Goal: Information Seeking & Learning: Find specific fact

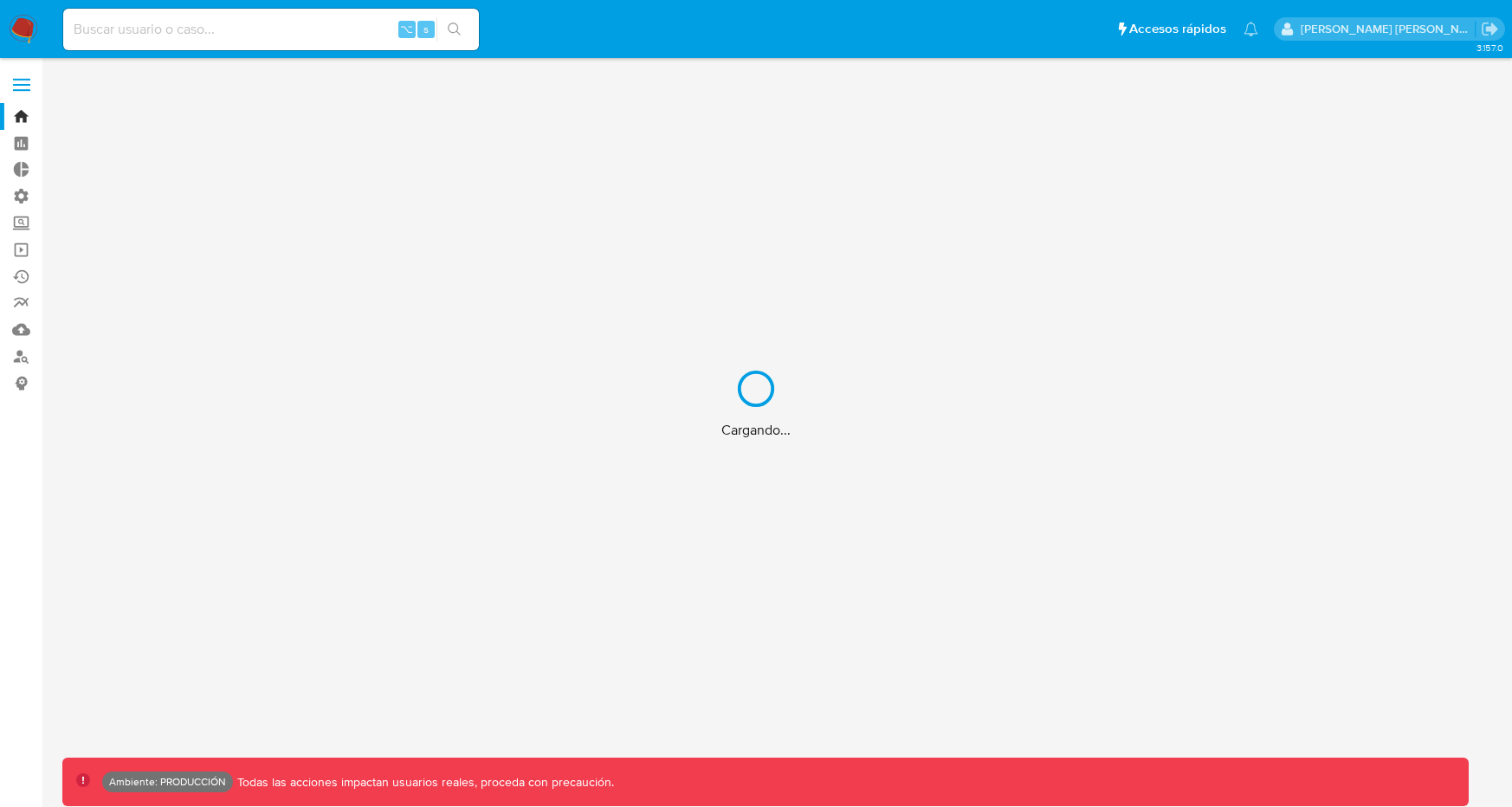
click at [377, 16] on div "Cargando..." at bounding box center [756, 403] width 1512 height 807
click at [355, 21] on input at bounding box center [271, 29] width 416 height 22
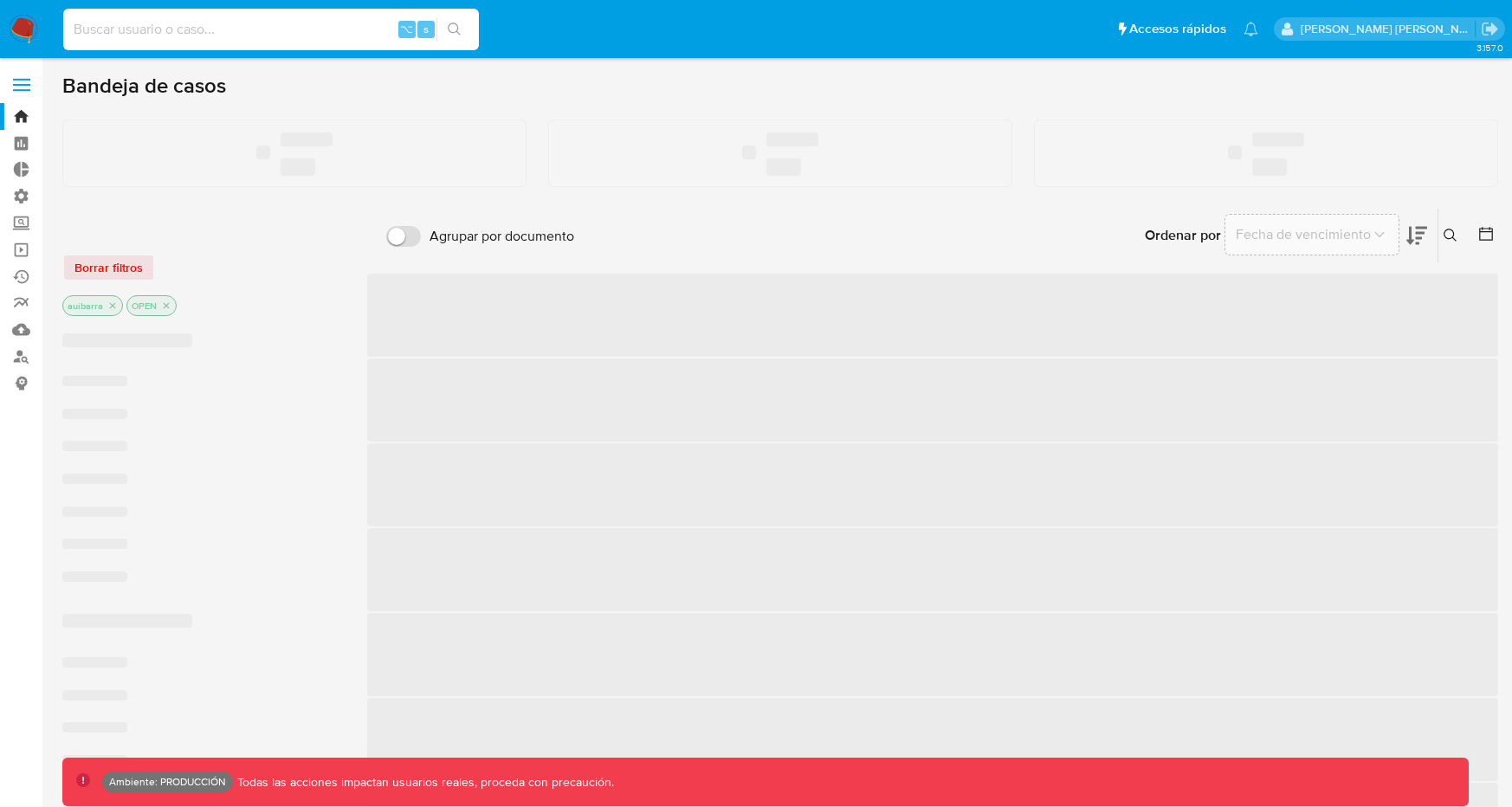
paste input "143125485"
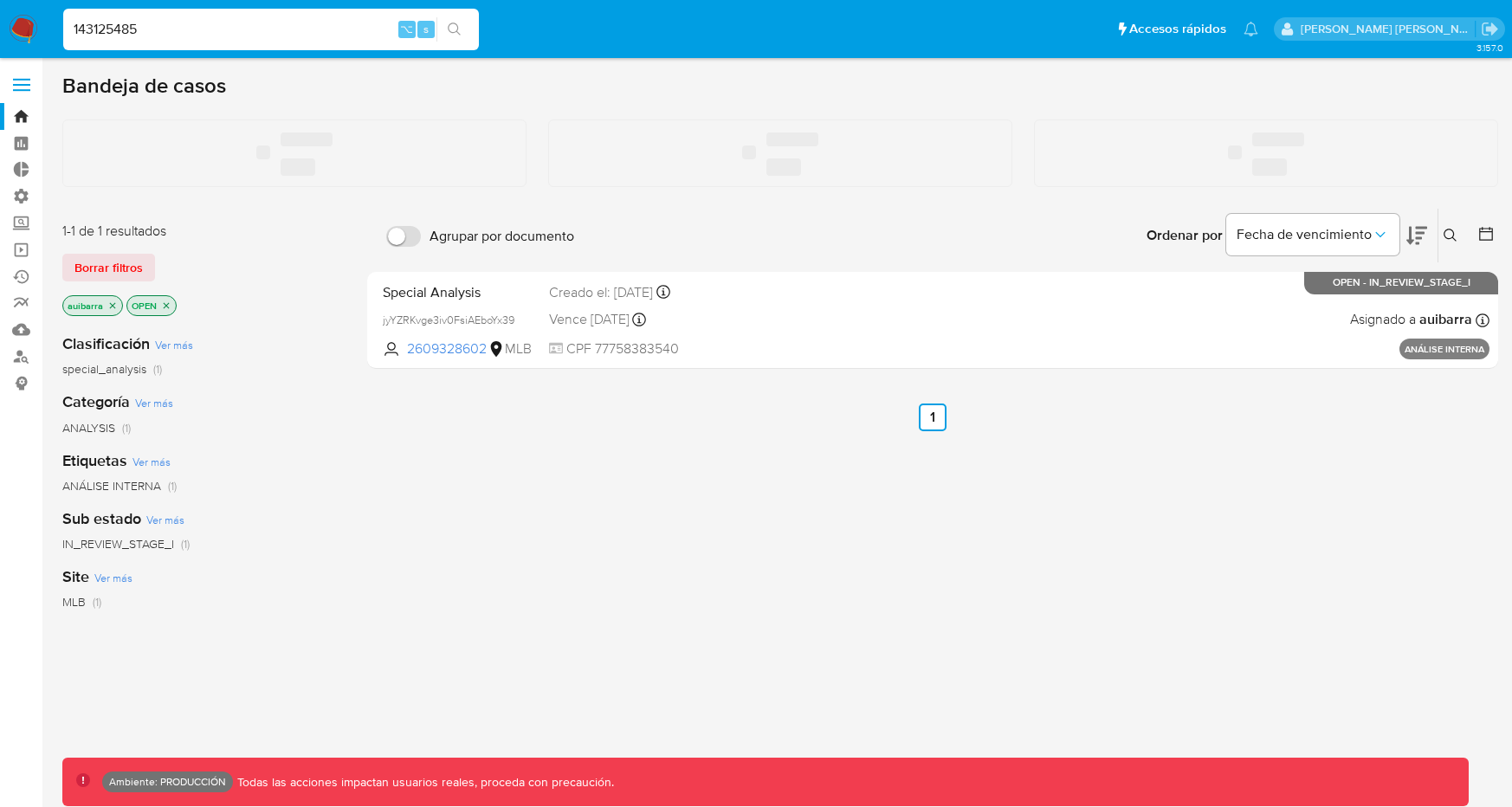
type input "143125485"
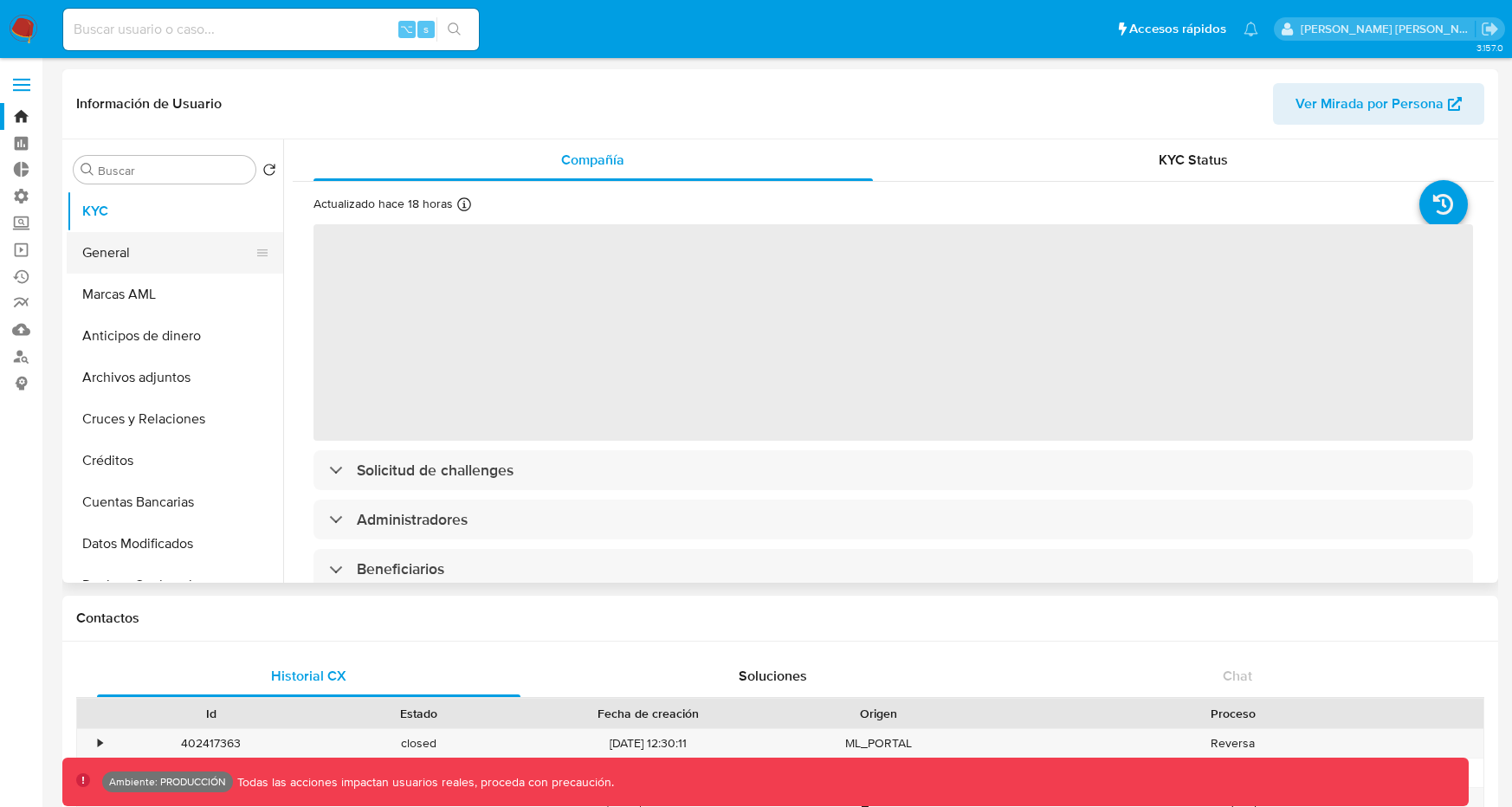
click at [133, 270] on button "General" at bounding box center [167, 253] width 202 height 42
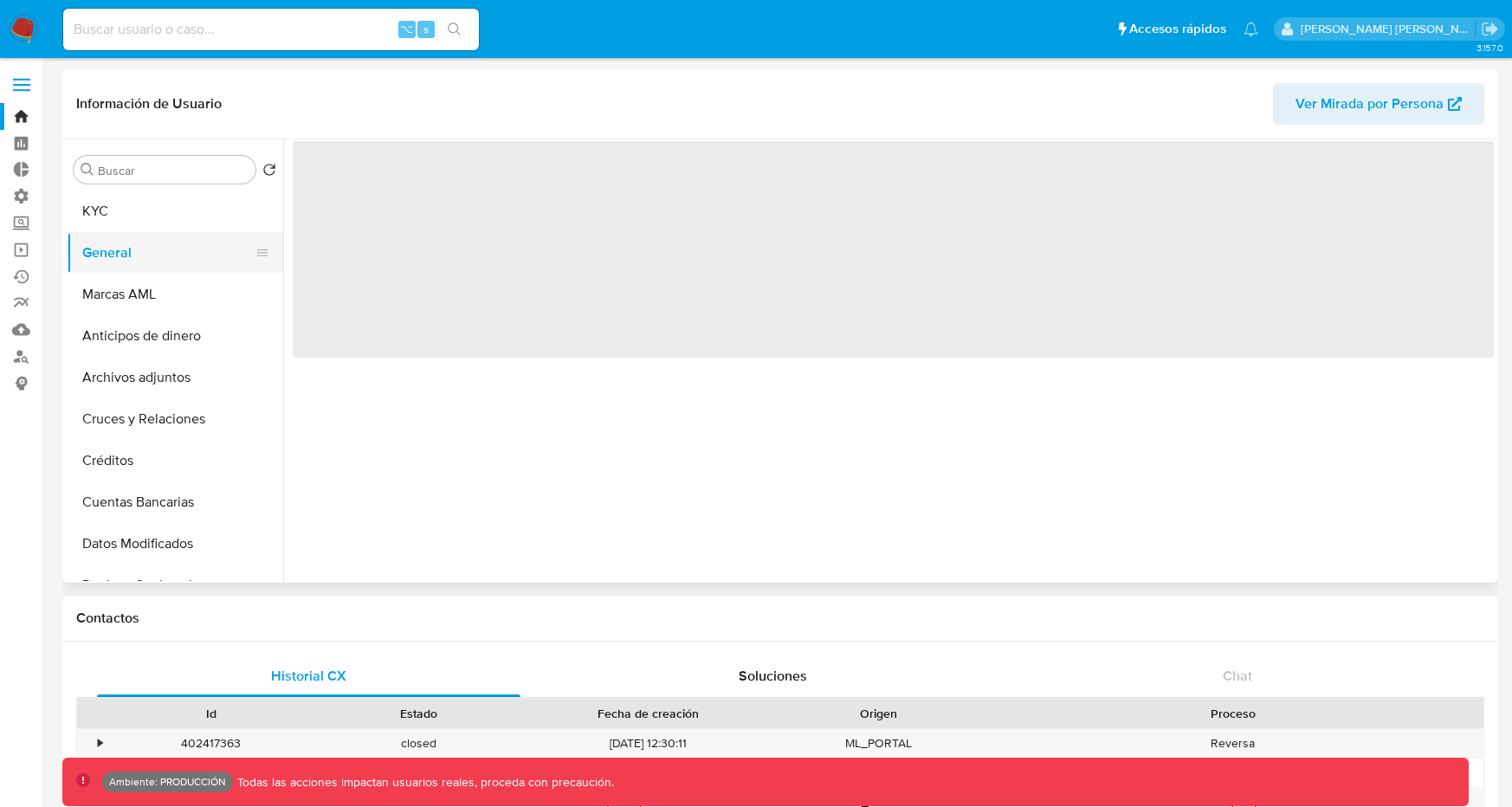
select select "10"
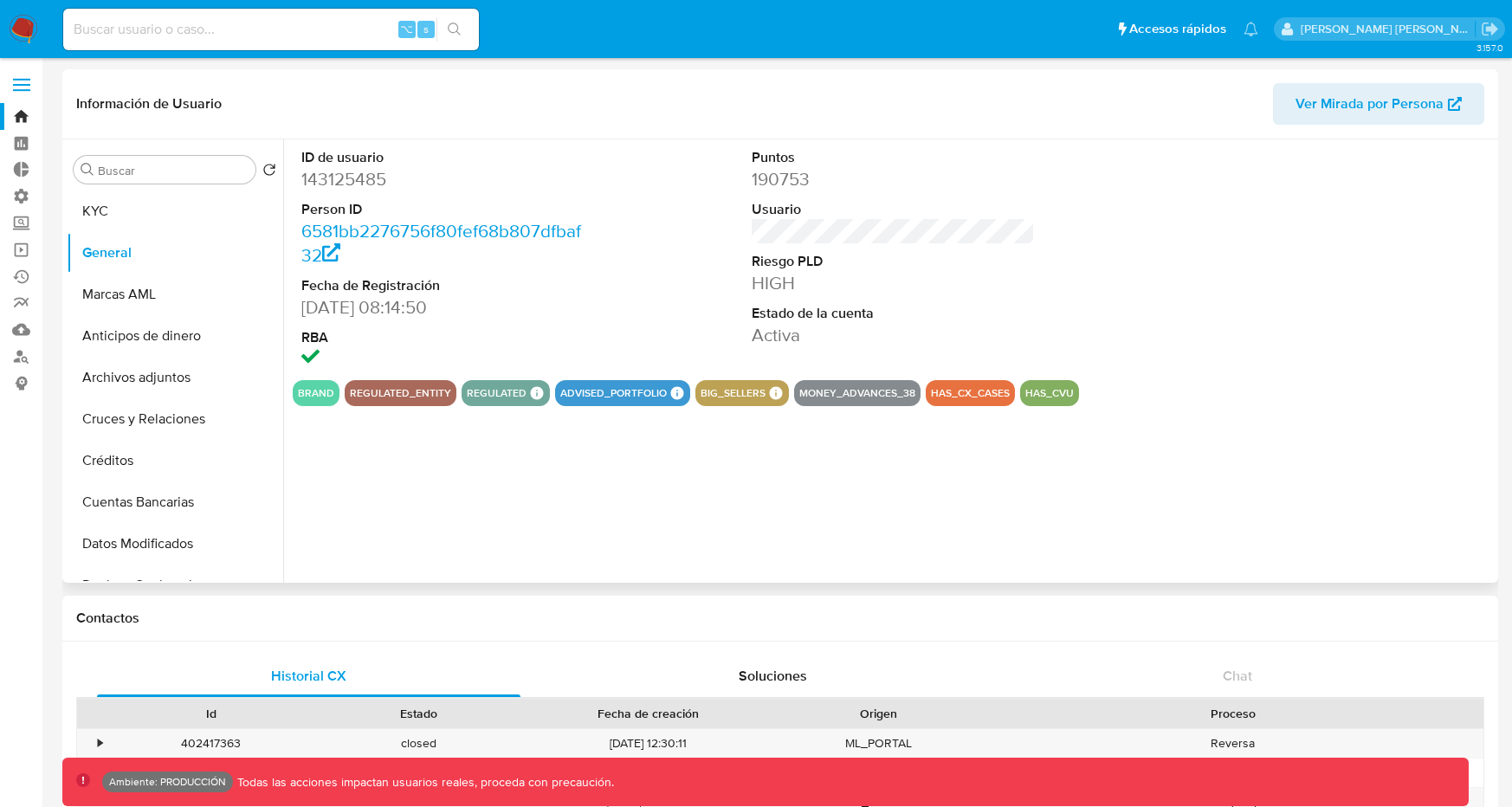
click at [1312, 111] on span "Ver Mirada por Persona" at bounding box center [1370, 103] width 149 height 42
click at [1027, 390] on button "has_cvu" at bounding box center [1050, 393] width 49 height 7
click at [422, 392] on button "regulated_entity" at bounding box center [401, 393] width 102 height 7
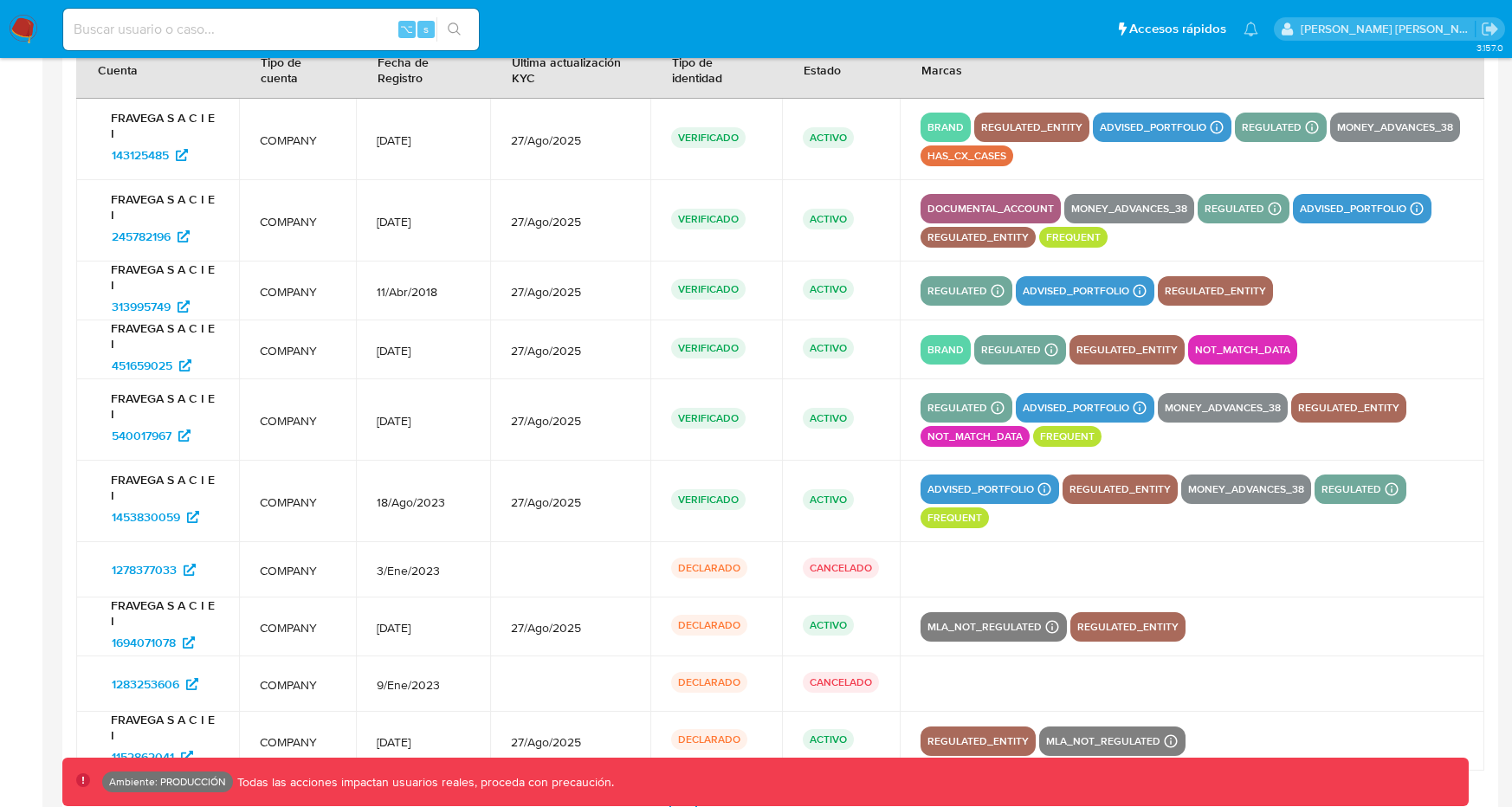
scroll to position [2425, 0]
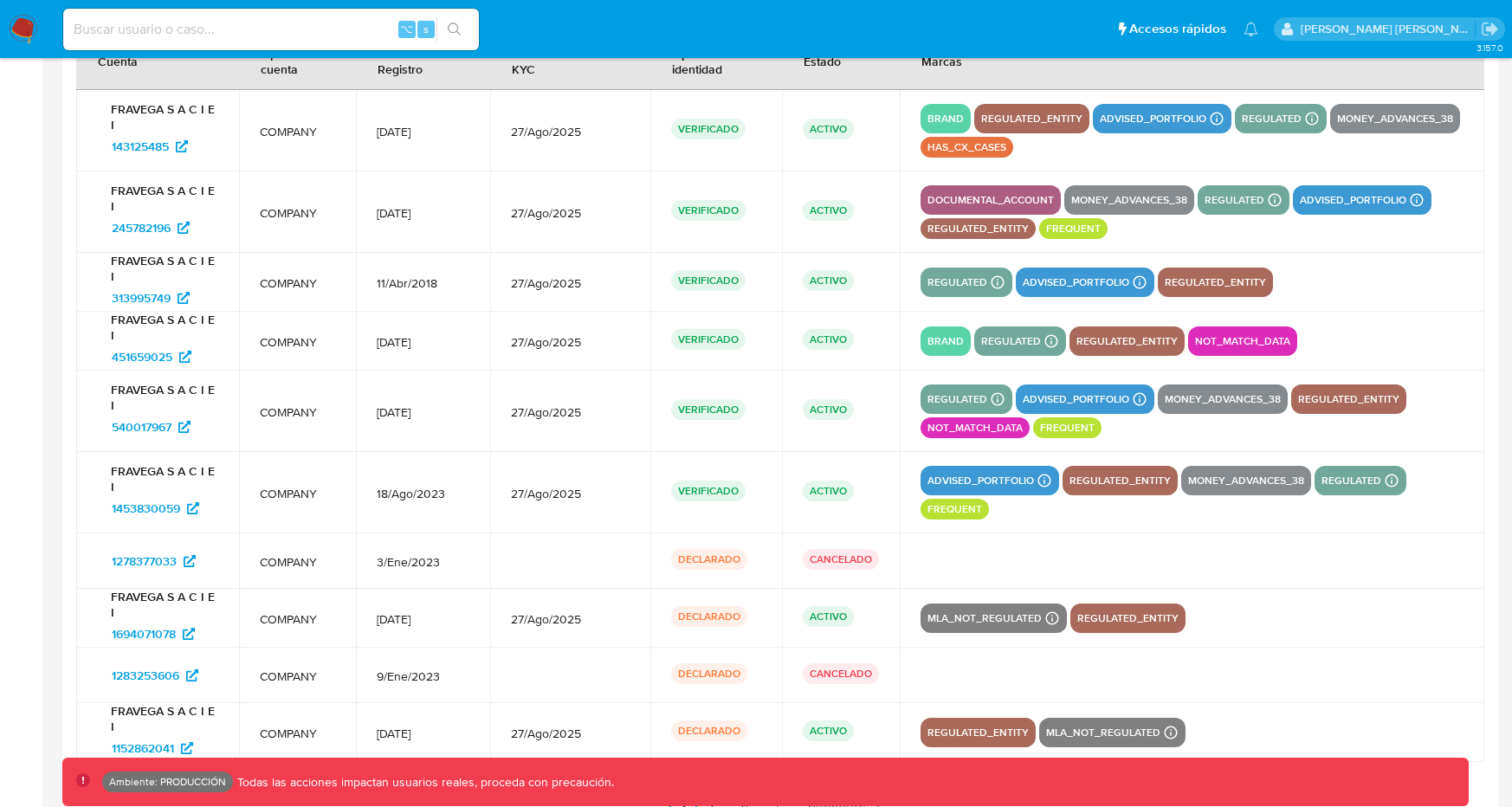
click at [1097, 342] on p "regulated_entity" at bounding box center [1127, 341] width 115 height 21
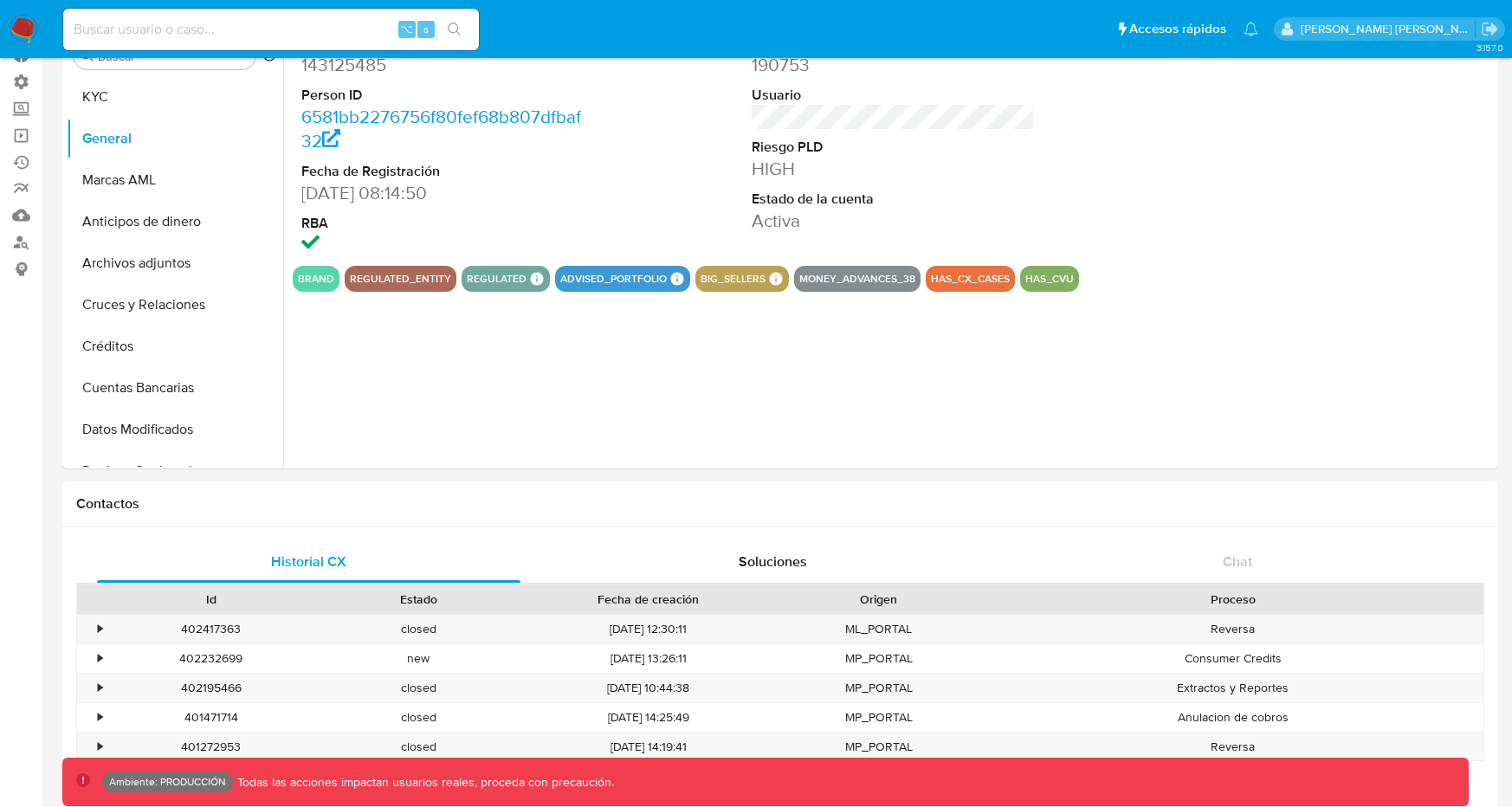
scroll to position [0, 0]
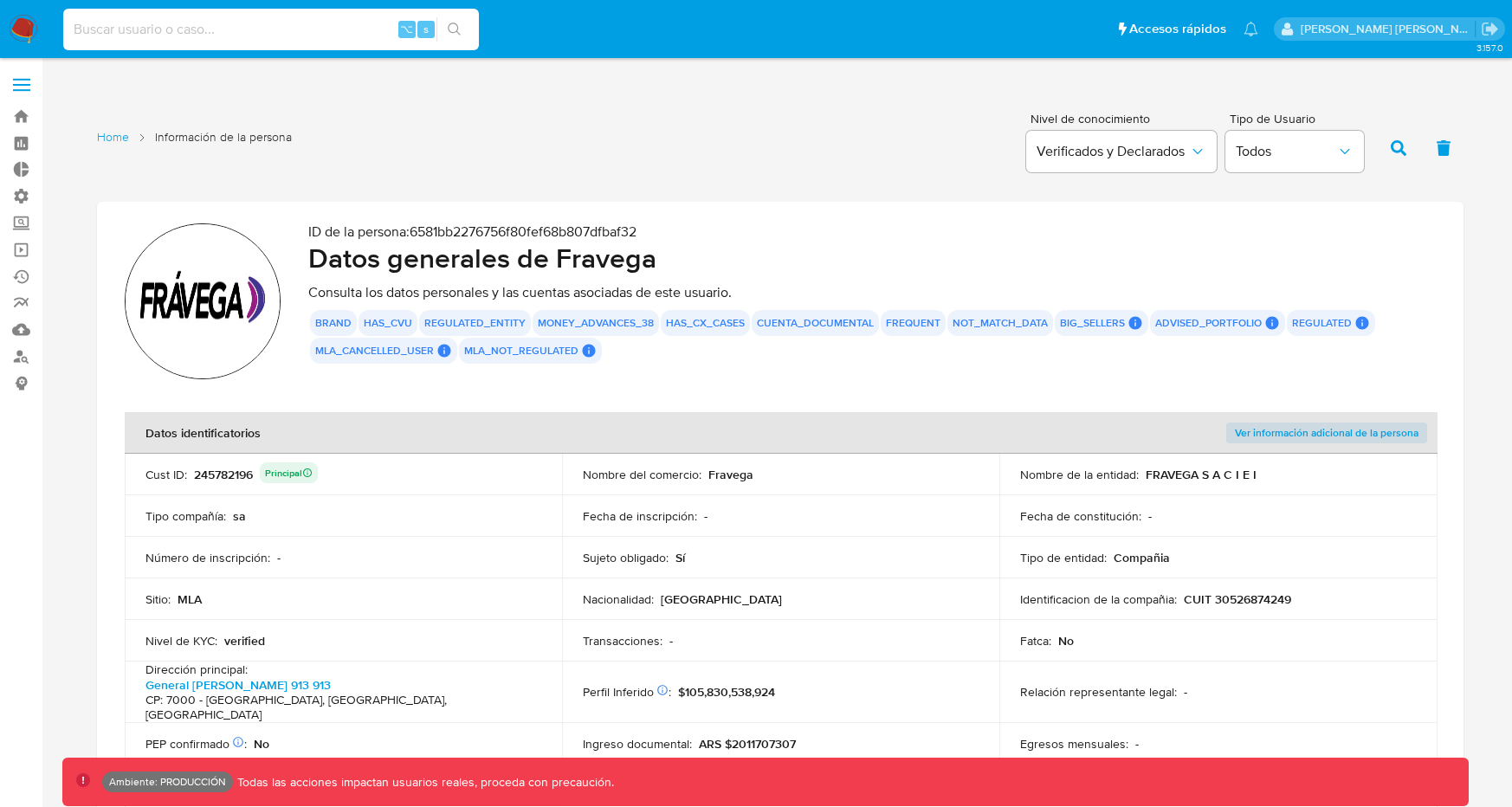
click at [314, 27] on input at bounding box center [271, 29] width 416 height 22
paste input "143125485"
type input "143125485"
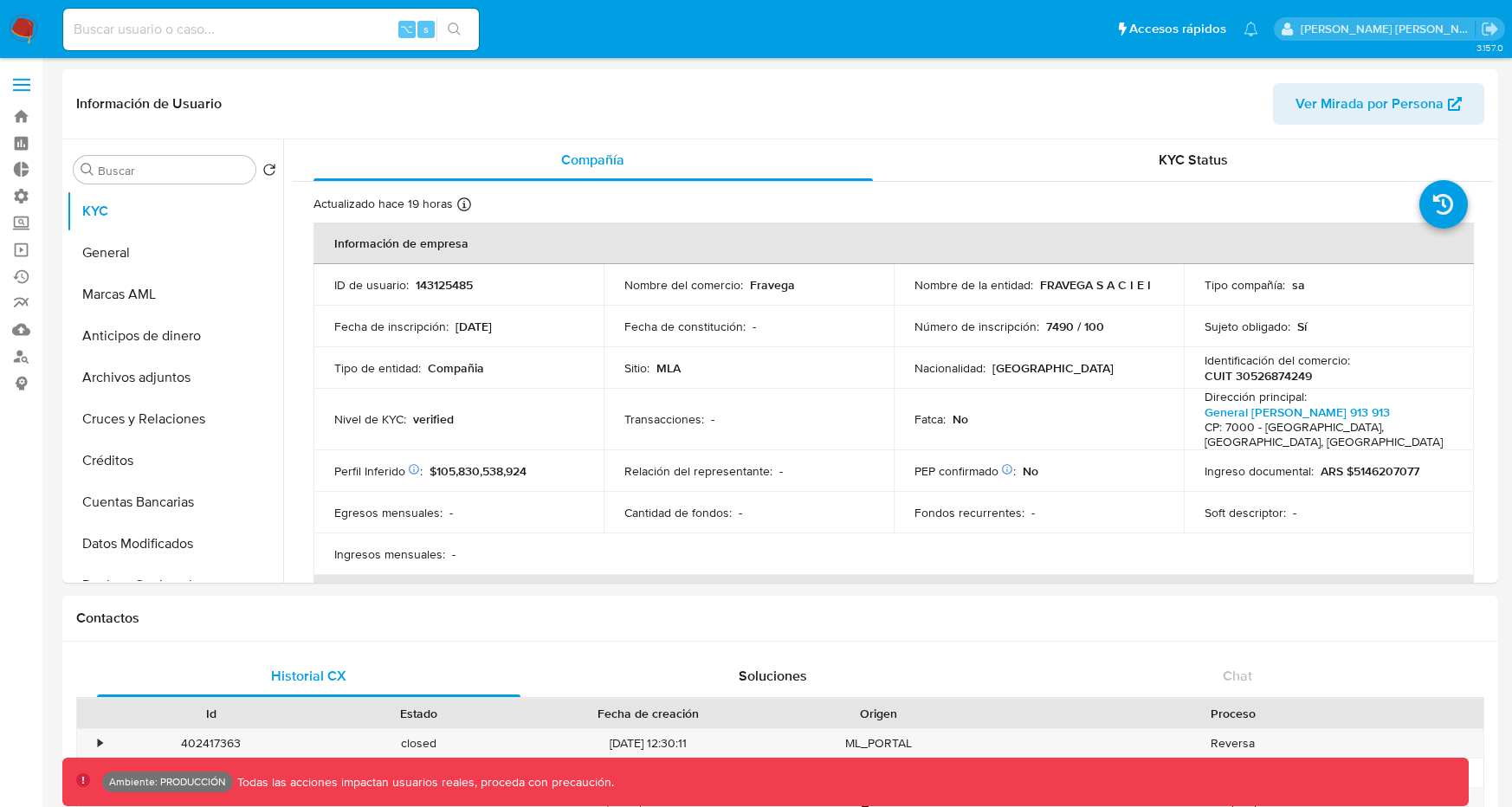
select select "10"
